Goal: Use online tool/utility: Utilize a website feature to perform a specific function

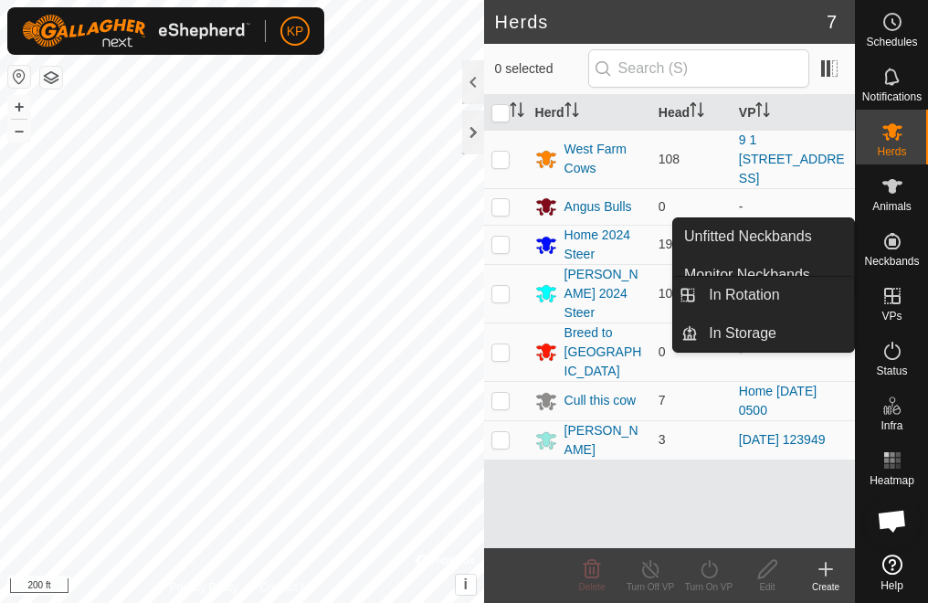
click at [894, 301] on icon at bounding box center [893, 296] width 22 height 22
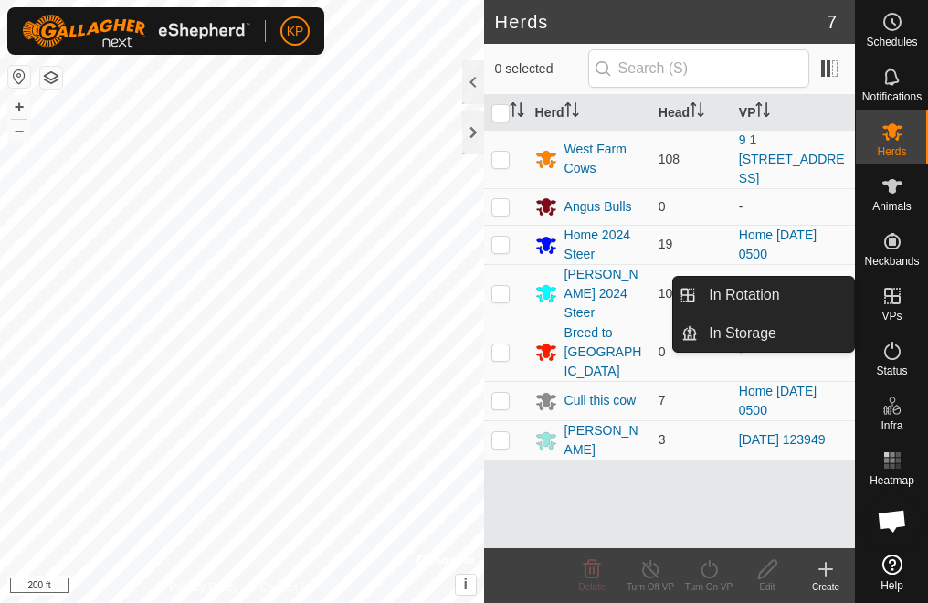
click at [894, 301] on icon at bounding box center [893, 296] width 22 height 22
click at [888, 301] on icon at bounding box center [893, 296] width 22 height 22
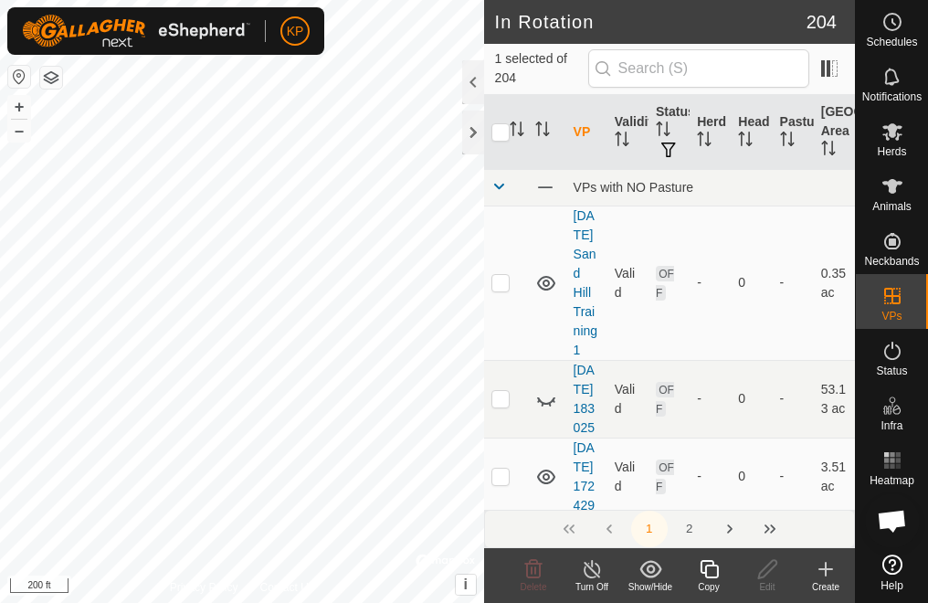
click at [712, 577] on icon at bounding box center [709, 569] width 18 height 18
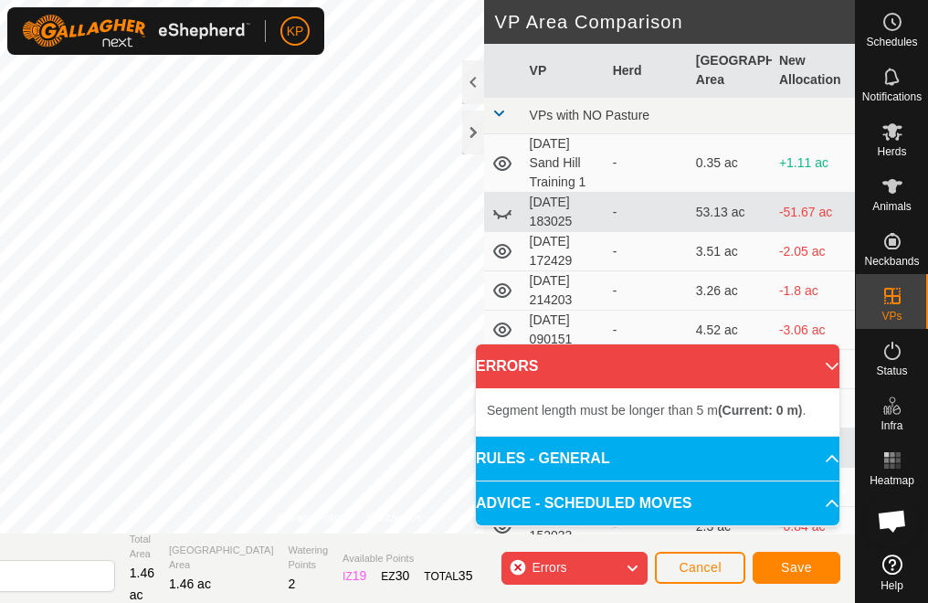
click at [517, 568] on div "Errors" at bounding box center [575, 568] width 146 height 33
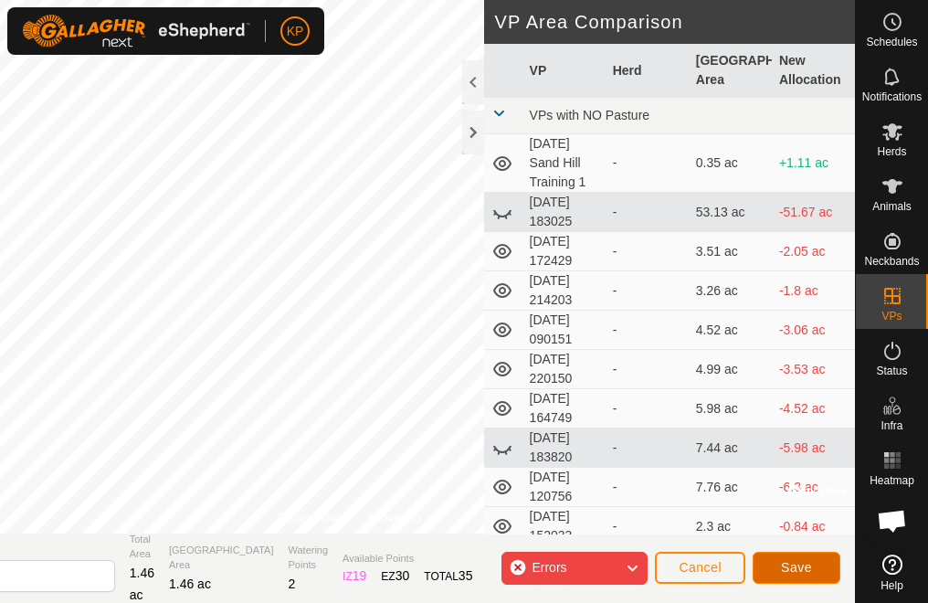
click at [789, 570] on span "Save" at bounding box center [796, 567] width 31 height 15
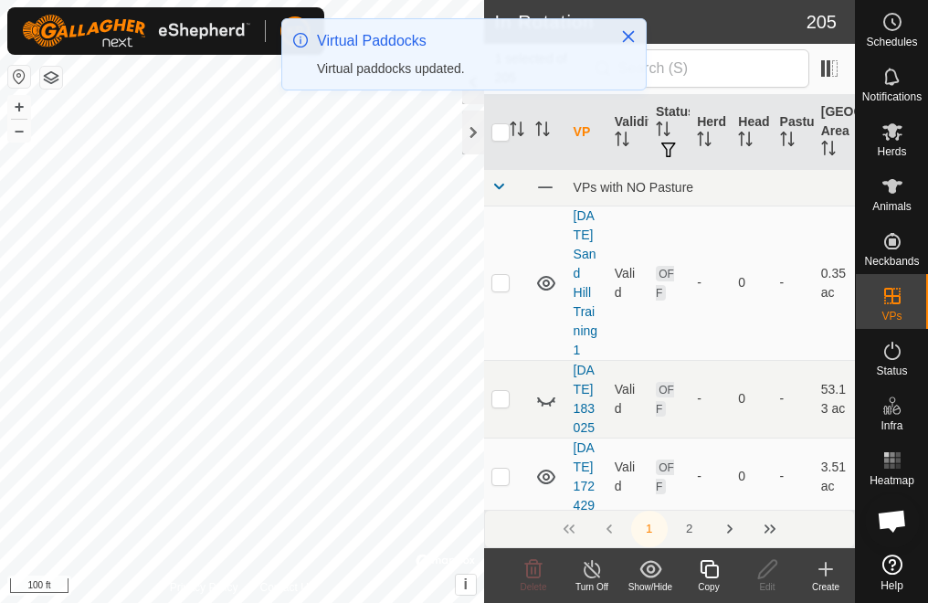
checkbox input "true"
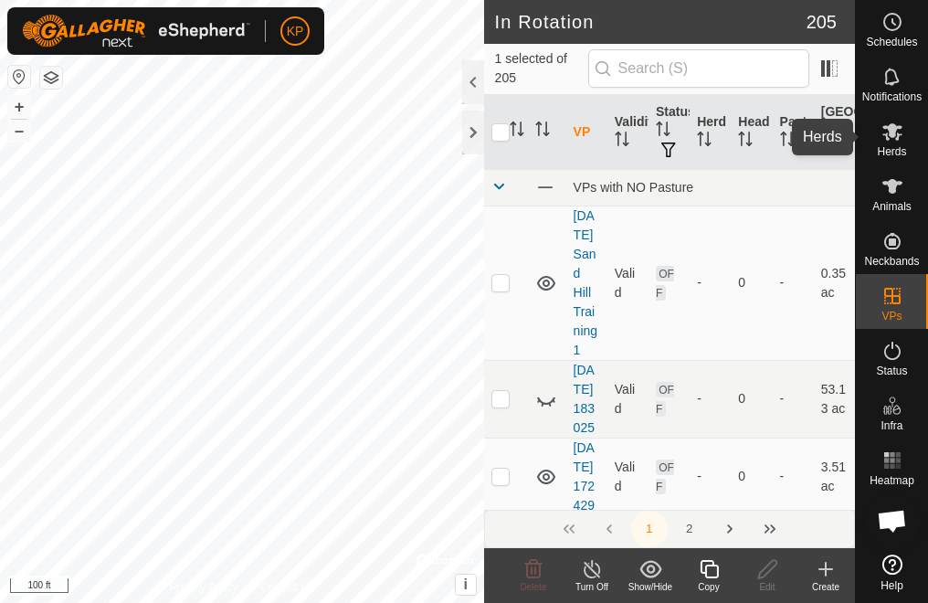
click at [894, 126] on icon at bounding box center [893, 131] width 20 height 17
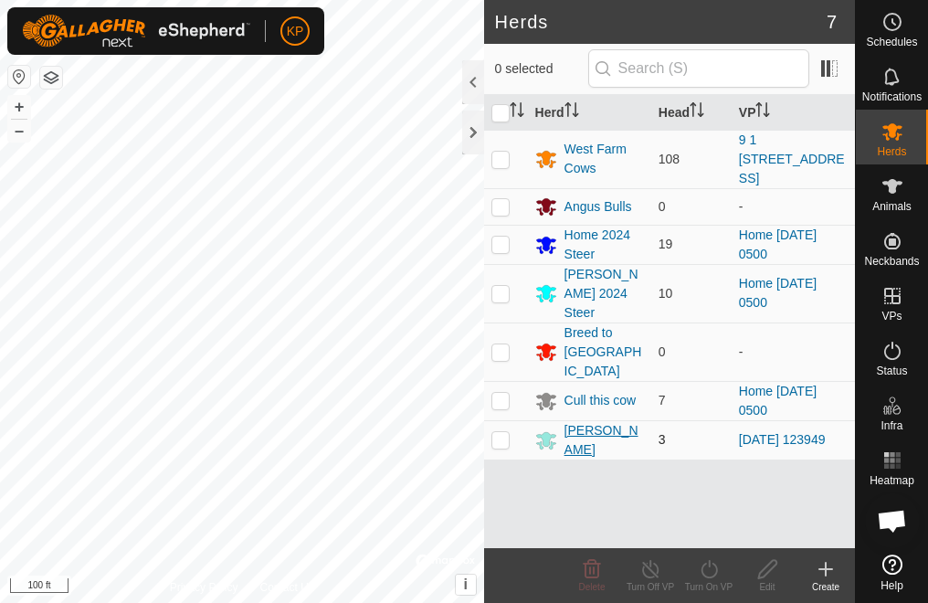
click at [572, 421] on div "[PERSON_NAME]" at bounding box center [604, 440] width 79 height 38
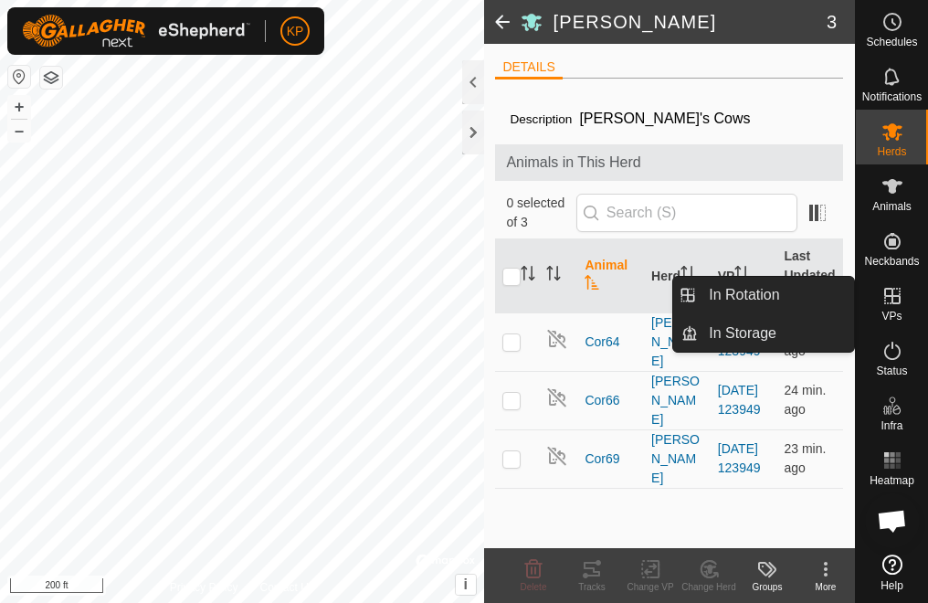
click at [892, 303] on icon at bounding box center [892, 296] width 16 height 16
click at [892, 295] on icon at bounding box center [892, 296] width 16 height 16
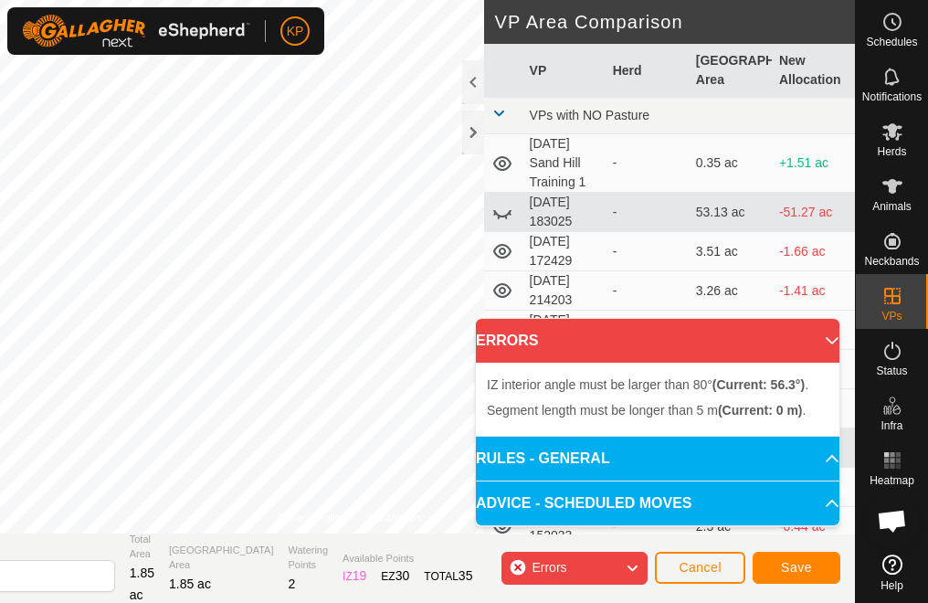
click at [534, 388] on span "IZ interior angle must be larger than 80° (Current: 56.3°) ." at bounding box center [648, 384] width 322 height 15
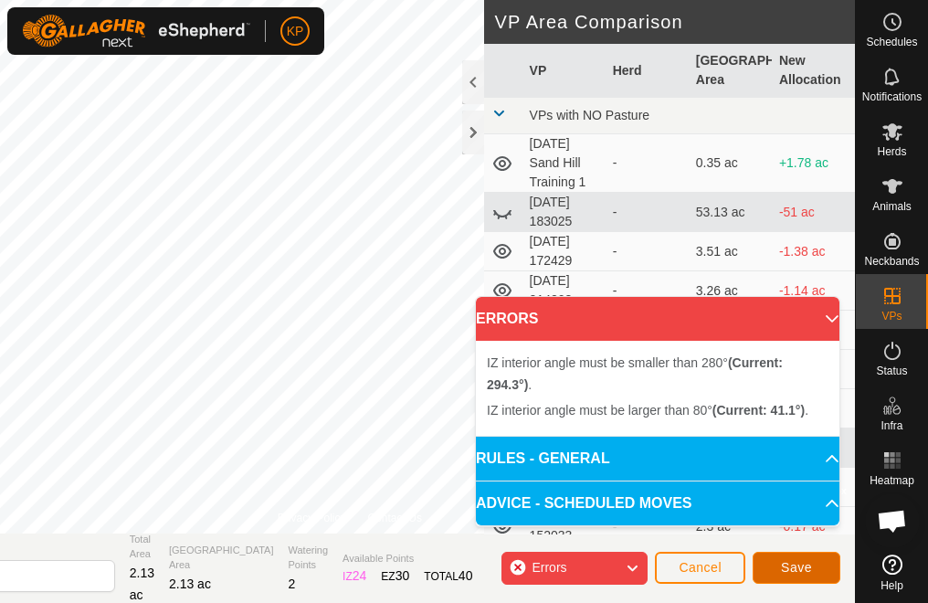
click at [815, 571] on button "Save" at bounding box center [797, 568] width 88 height 32
